Goal: Find specific page/section: Find specific page/section

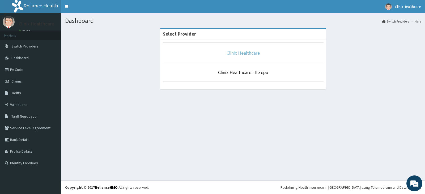
click at [233, 54] on link "Clinix Healthcare" at bounding box center [242, 53] width 33 height 6
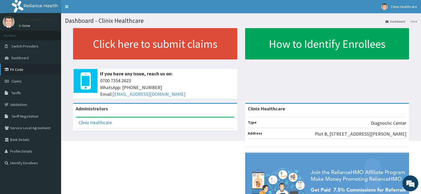
click at [19, 68] on link "PA Code" at bounding box center [30, 70] width 61 height 12
